Goal: Transaction & Acquisition: Purchase product/service

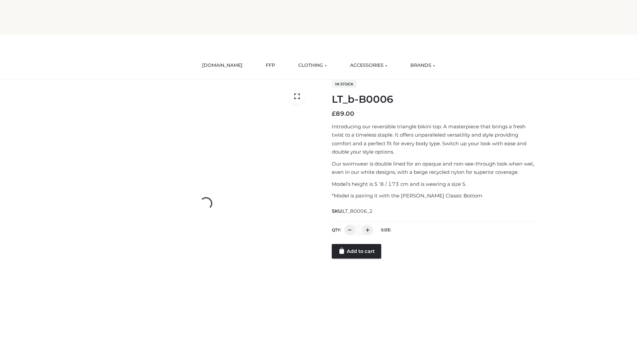
click at [357, 251] on link "Add to cart" at bounding box center [356, 251] width 49 height 15
